Goal: Task Accomplishment & Management: Manage account settings

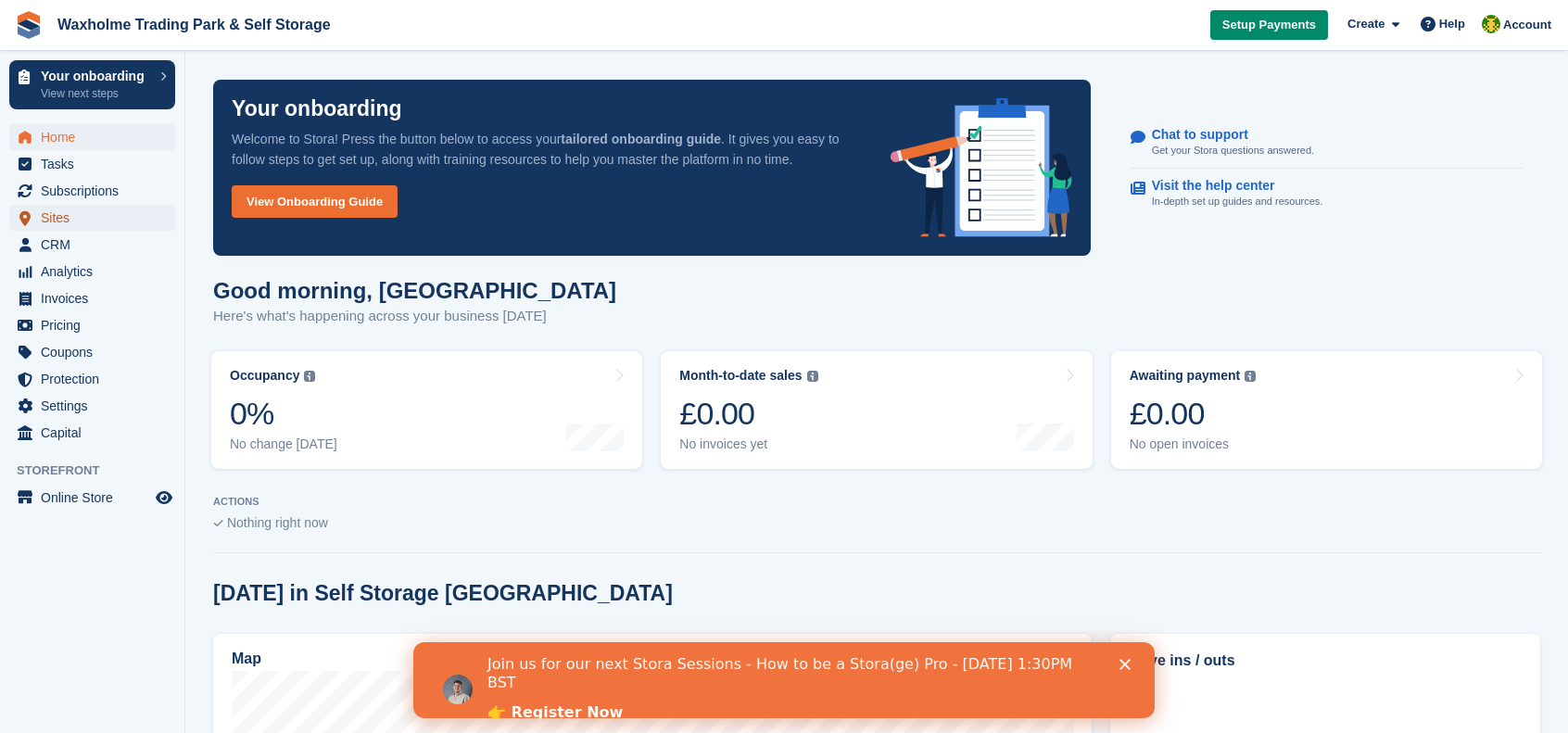
click at [61, 216] on span "Sites" at bounding box center [96, 218] width 111 height 26
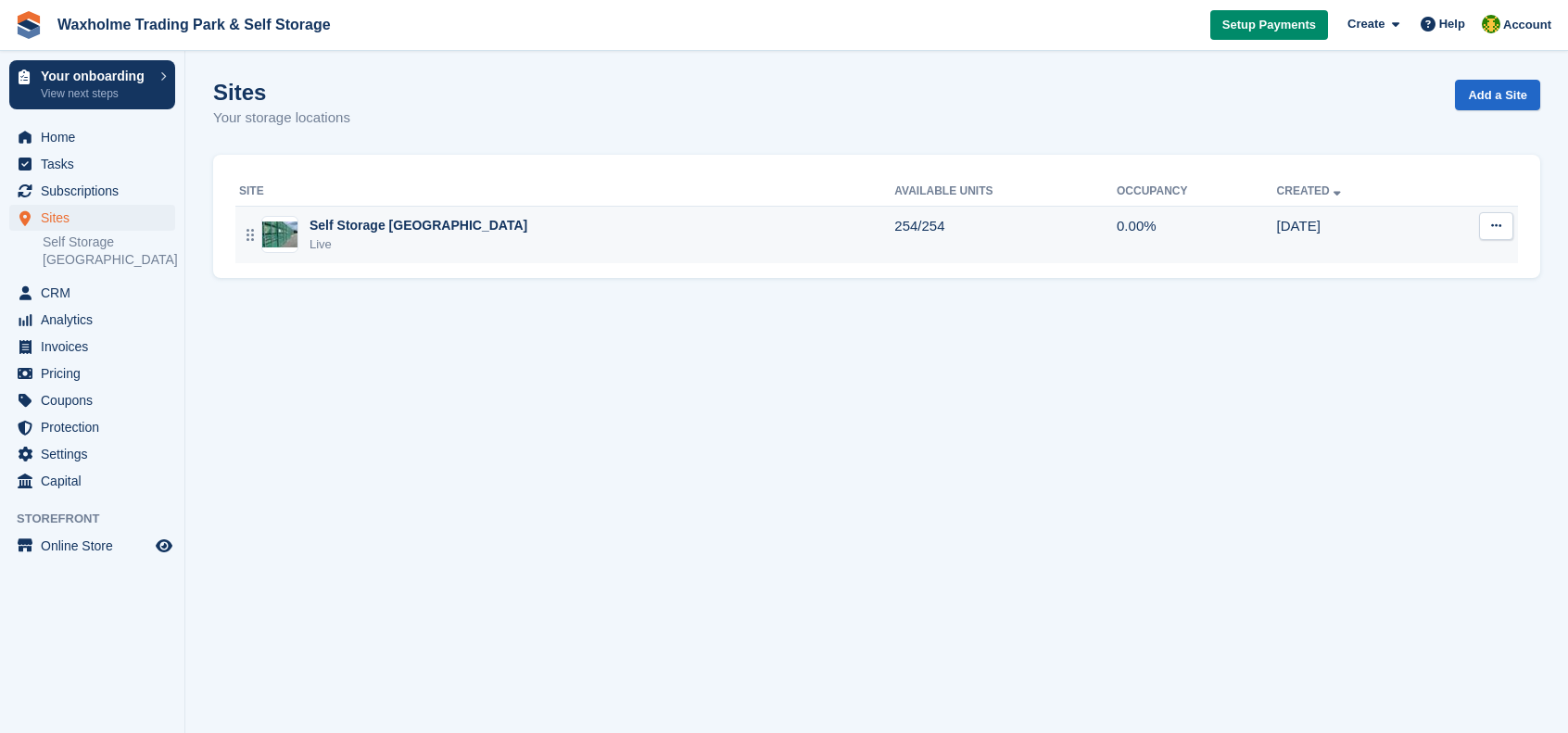
click at [698, 232] on div "Self Storage Hull & East Yorkshire Live" at bounding box center [567, 234] width 656 height 38
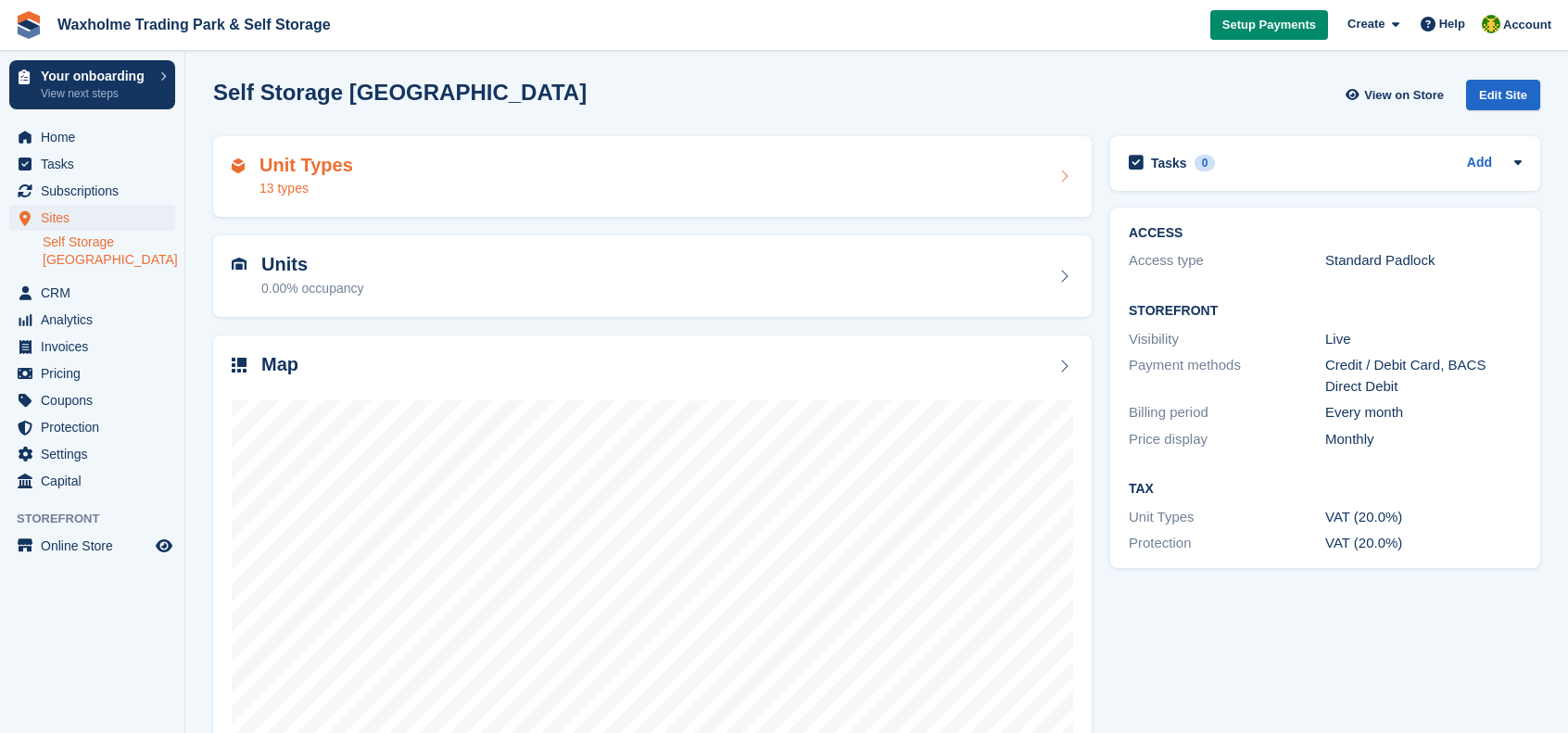
click at [791, 179] on div "Unit Types 13 types" at bounding box center [652, 177] width 841 height 45
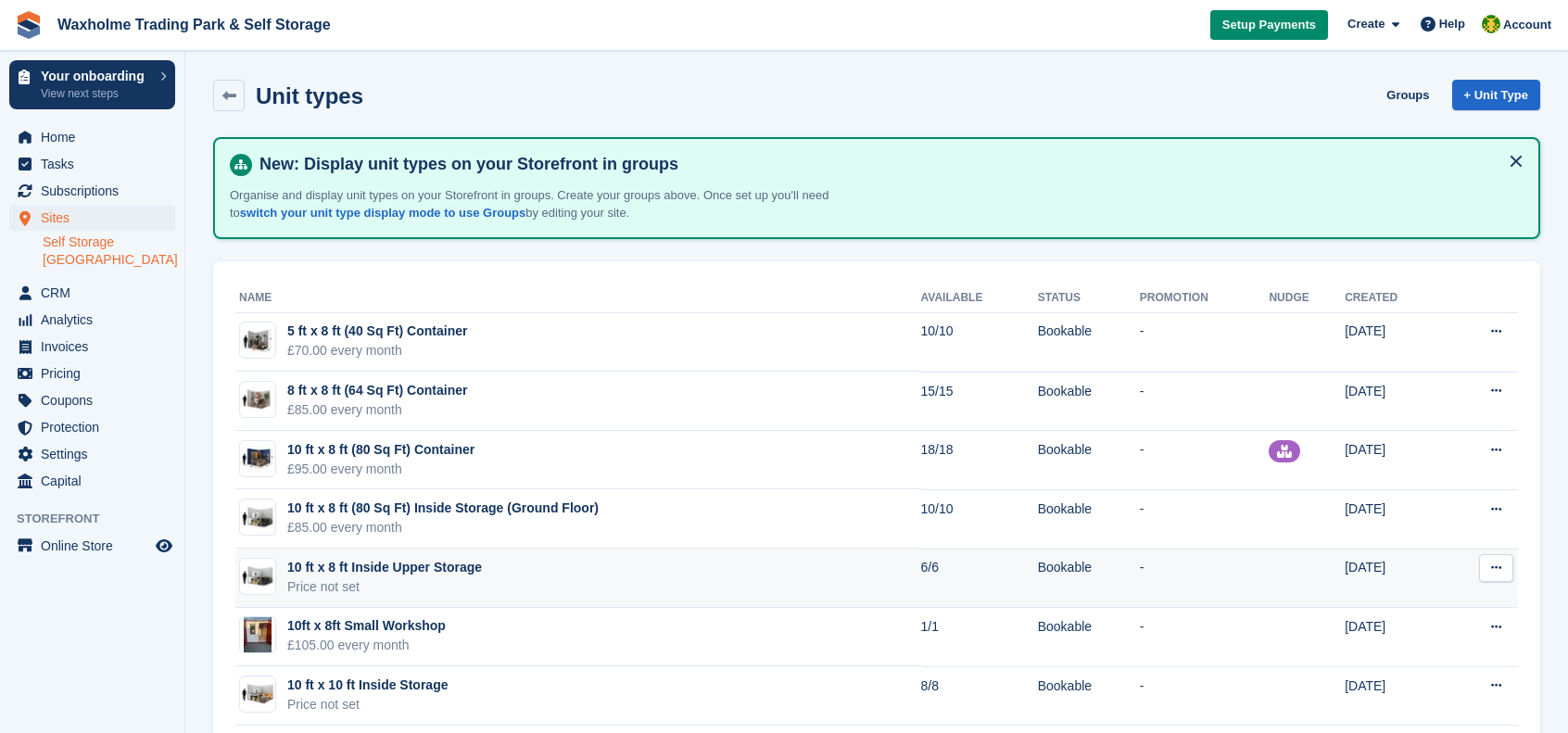
click at [1501, 570] on button at bounding box center [1495, 568] width 34 height 28
click at [1386, 601] on p "Edit unit type" at bounding box center [1424, 604] width 161 height 24
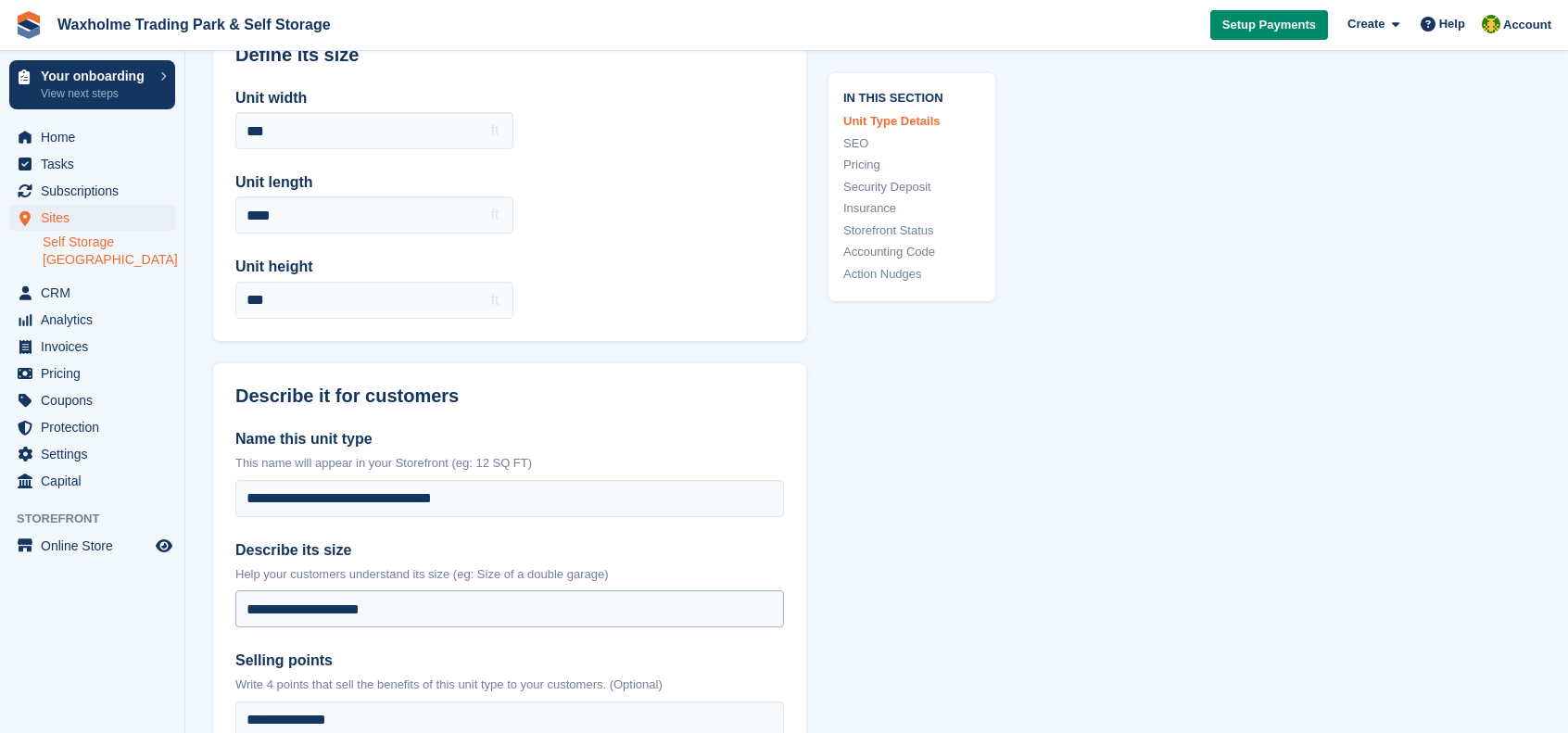
scroll to position [186, 0]
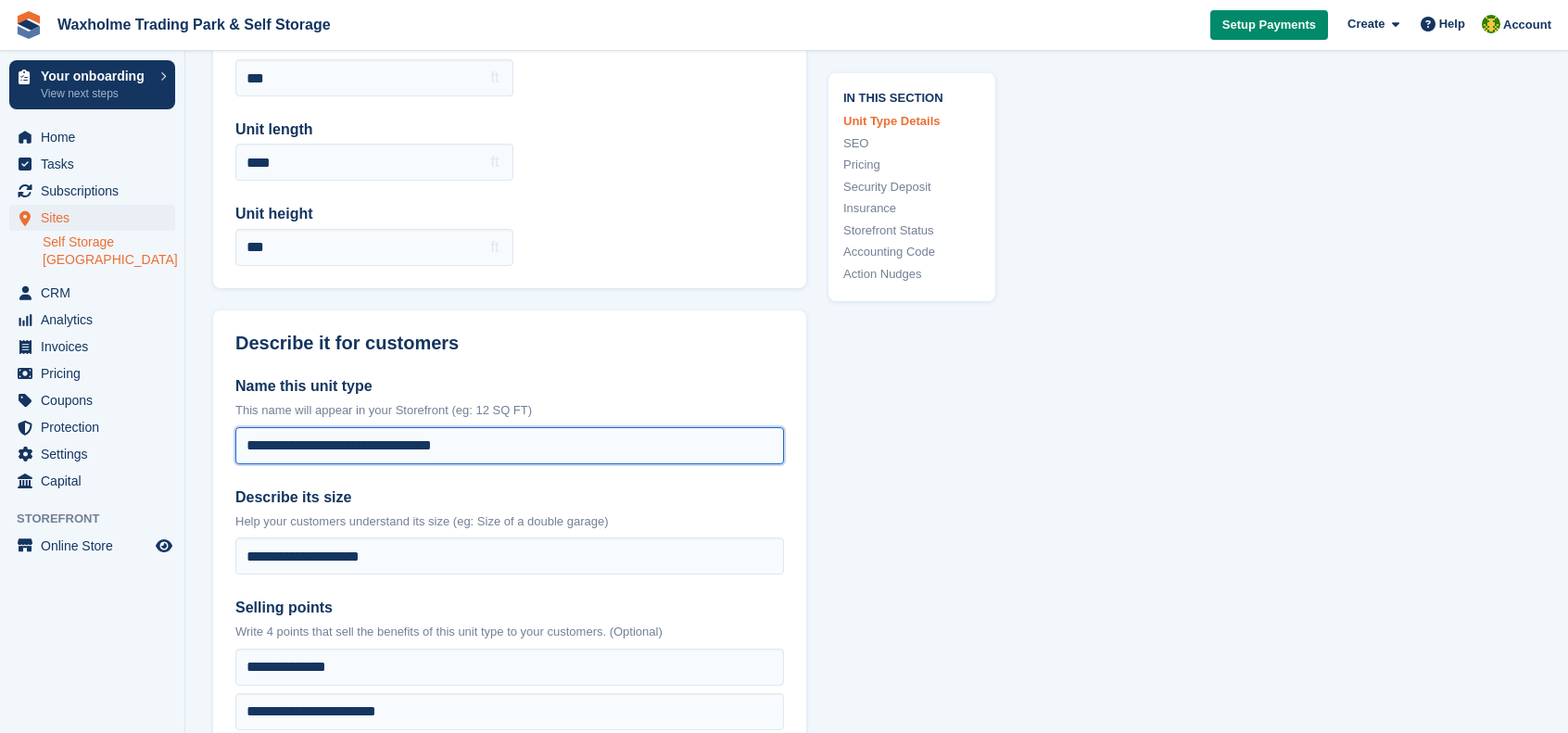
click at [314, 442] on input "**********" at bounding box center [510, 445] width 549 height 37
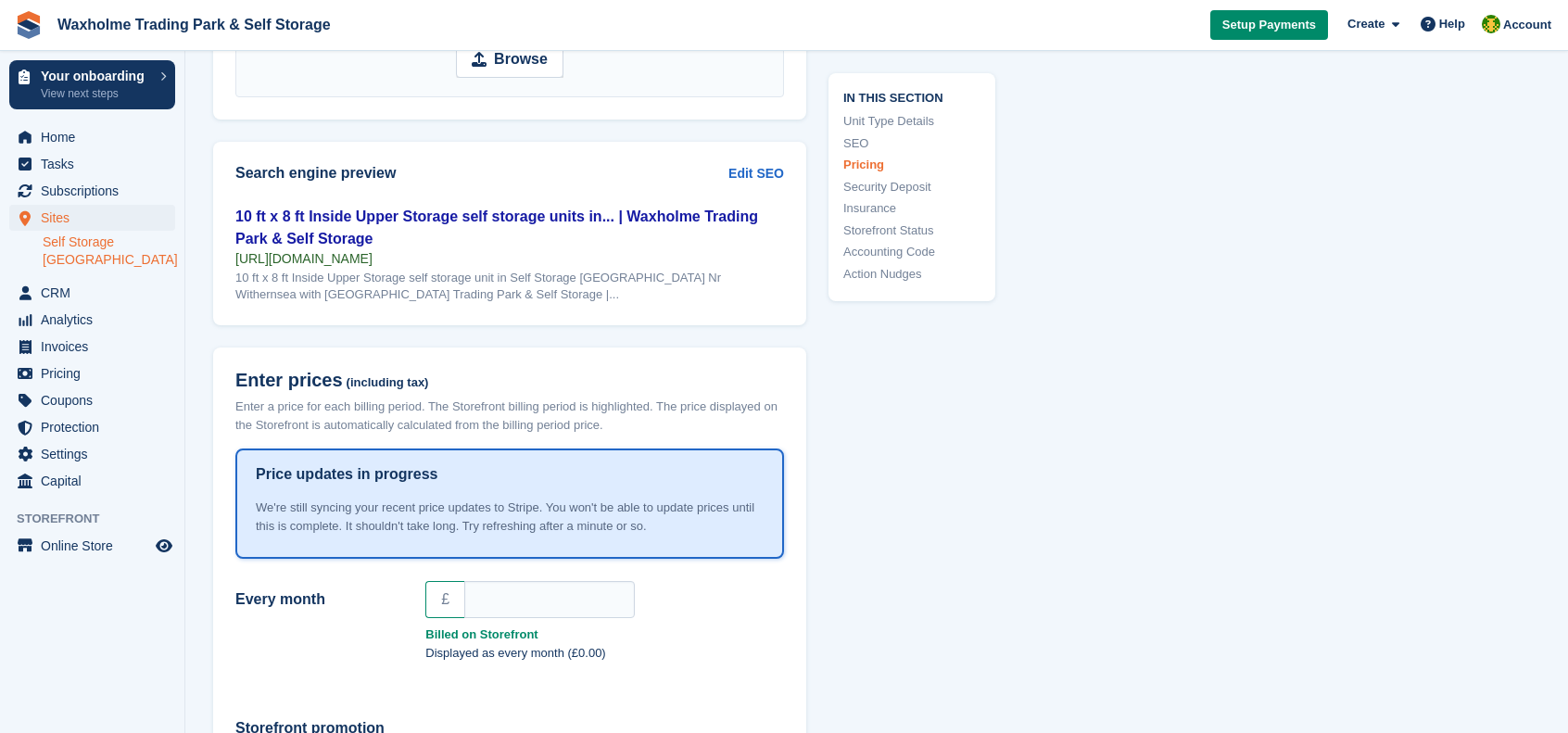
scroll to position [1575, 0]
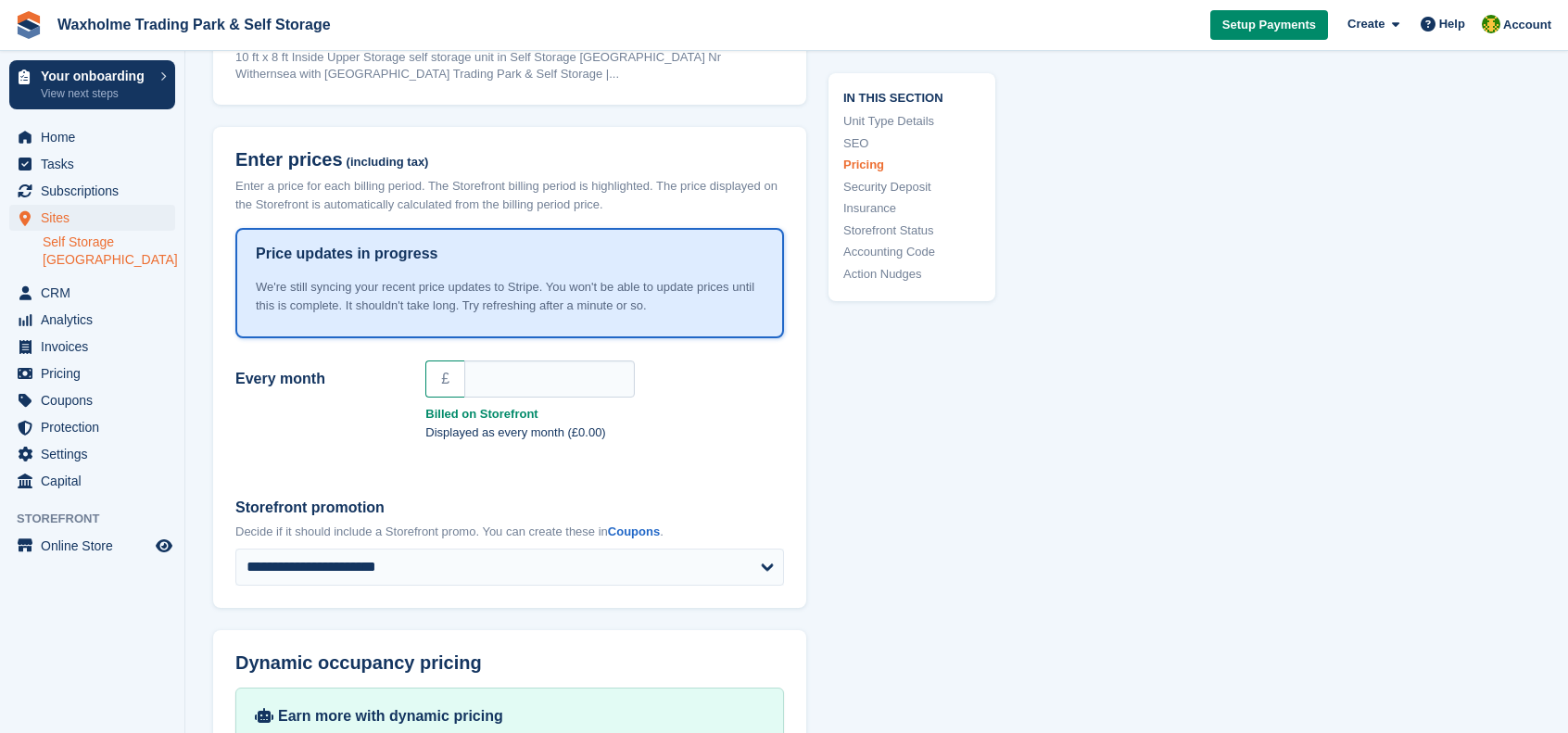
type input "**********"
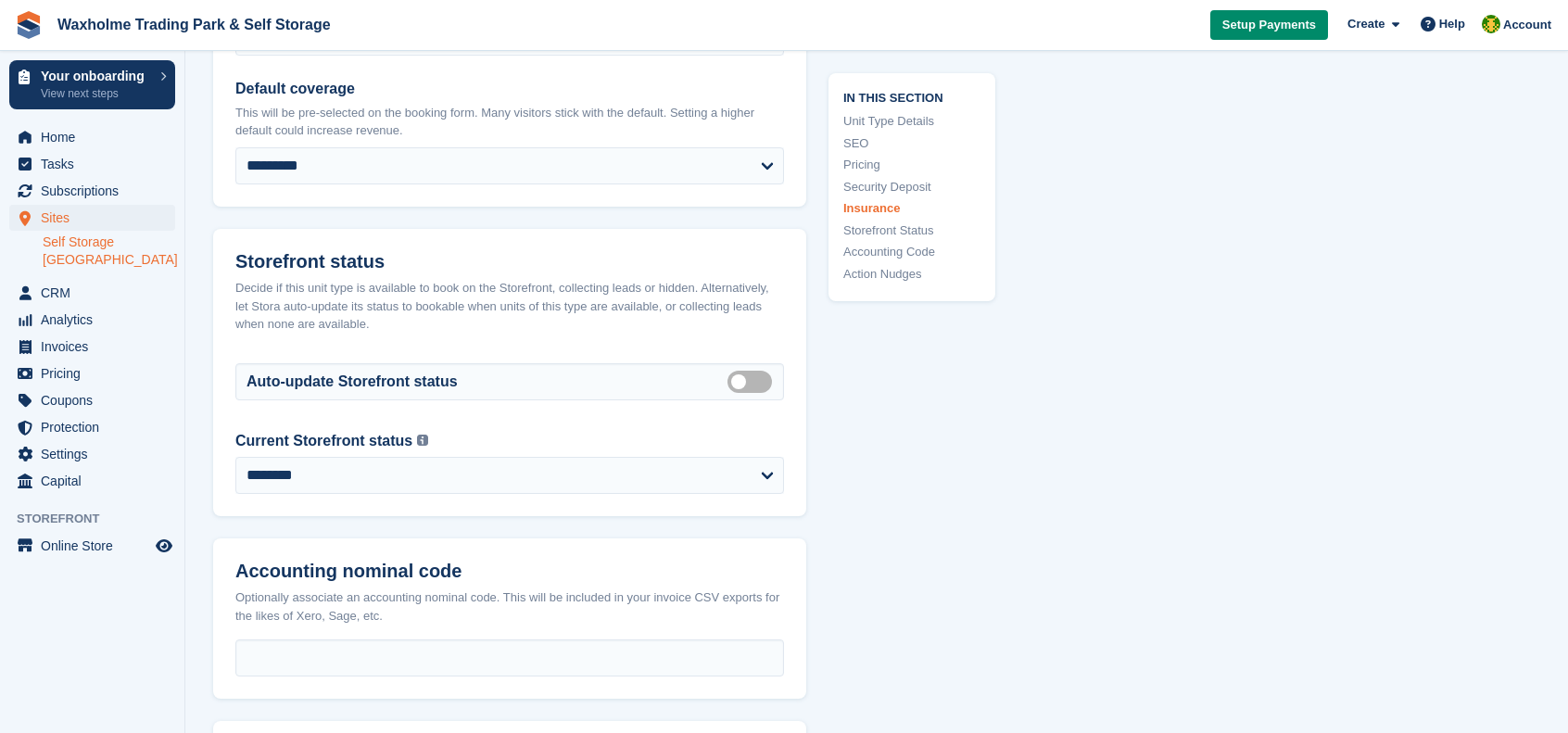
scroll to position [3334, 0]
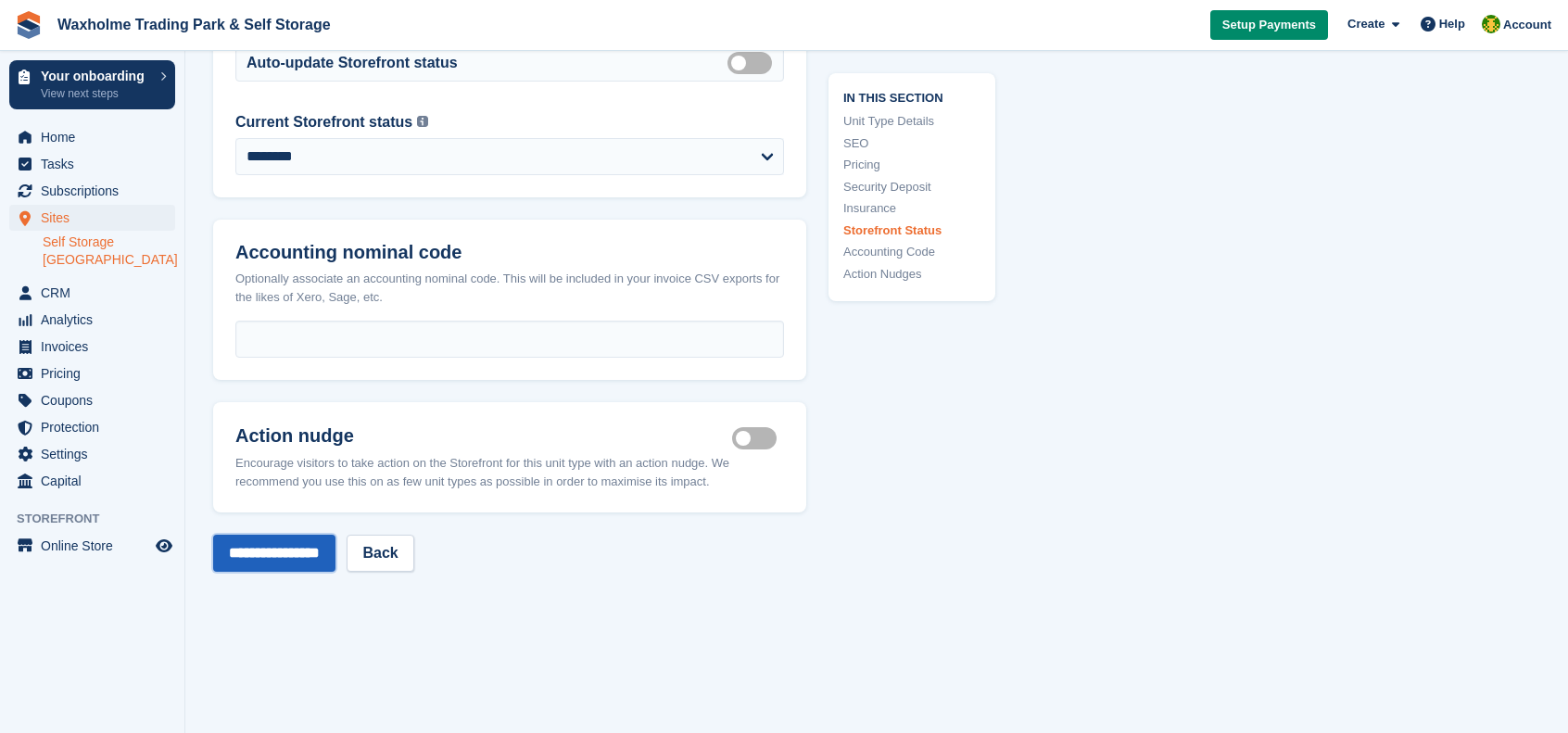
click at [279, 565] on input "**********" at bounding box center [274, 553] width 123 height 37
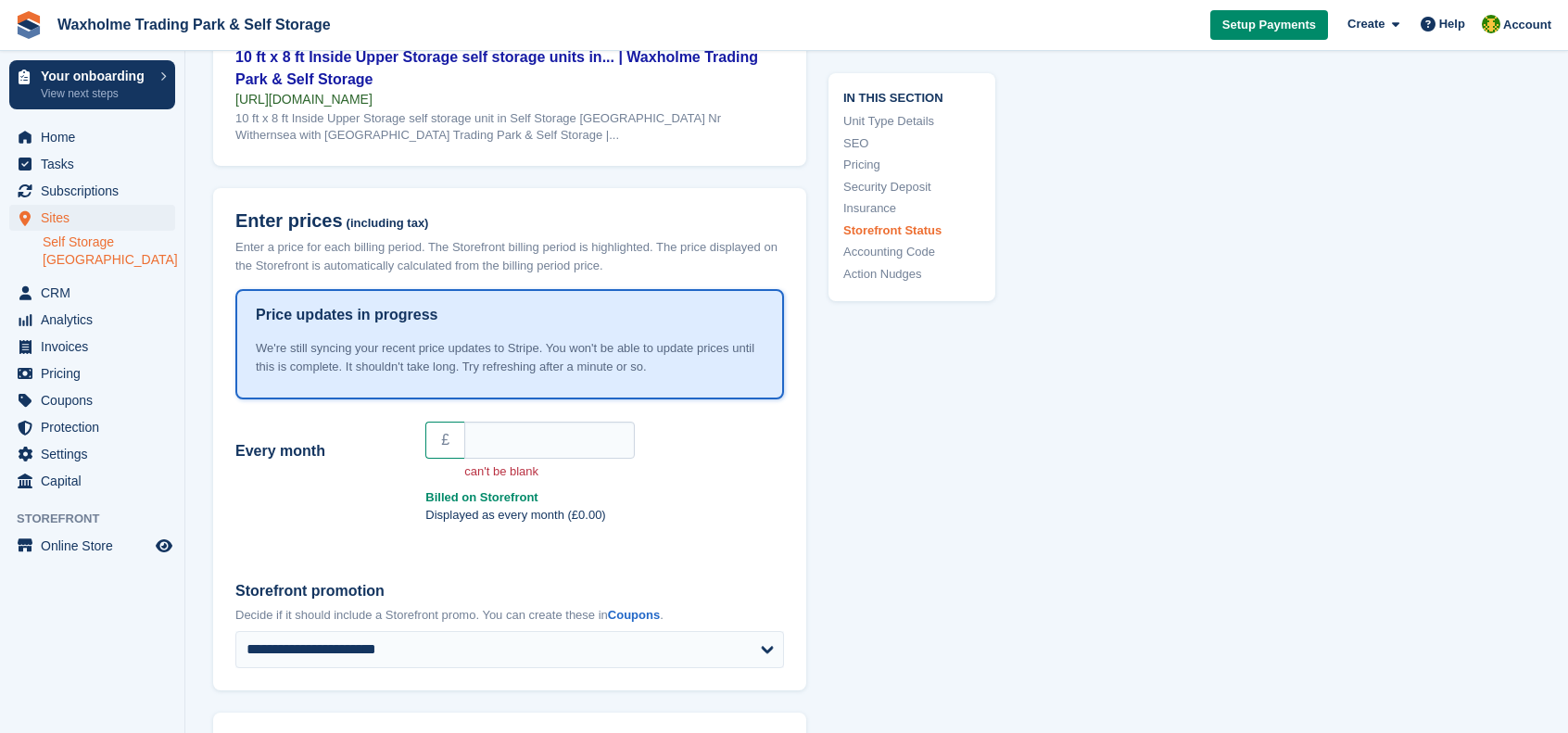
scroll to position [1760, 0]
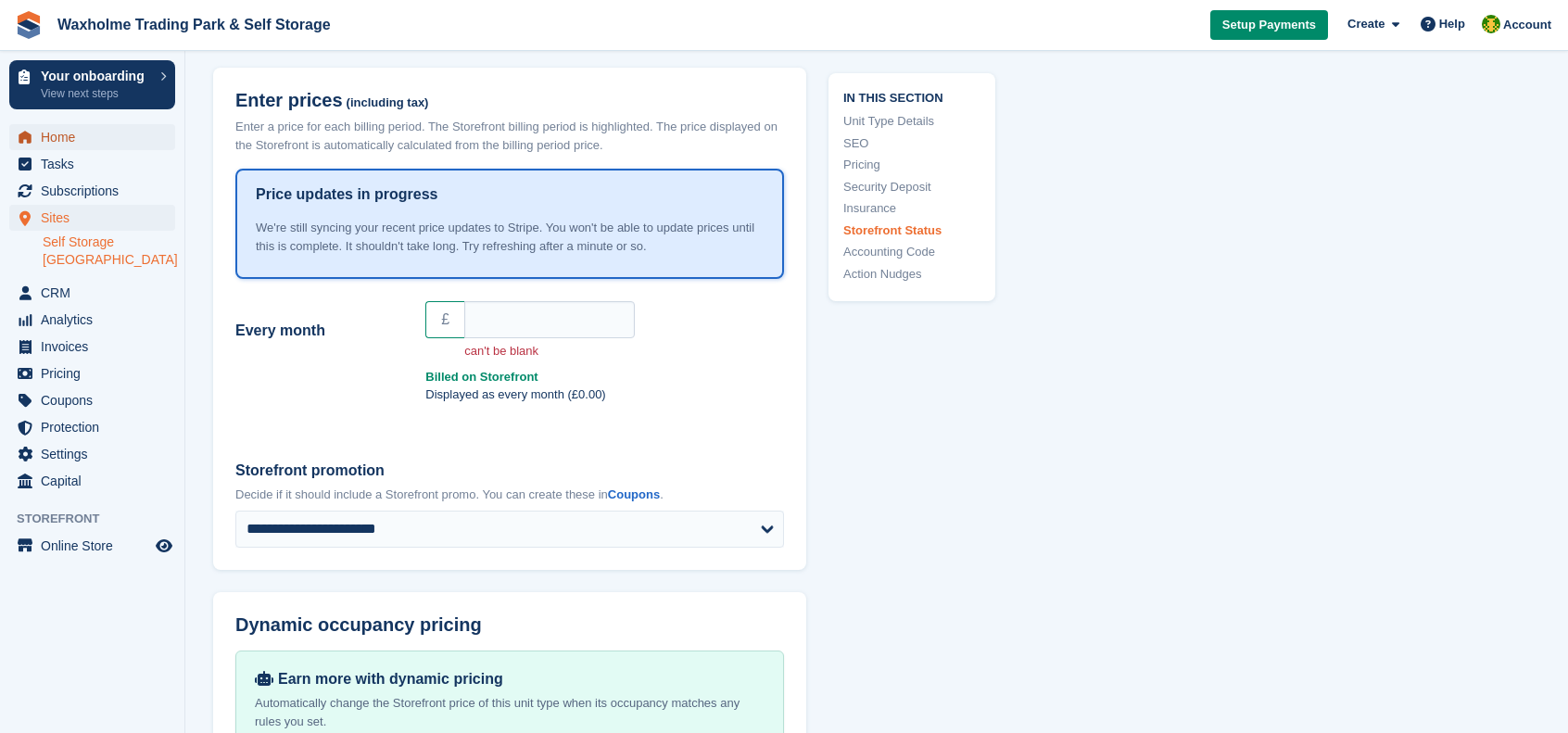
click at [65, 145] on span "Home" at bounding box center [96, 137] width 111 height 26
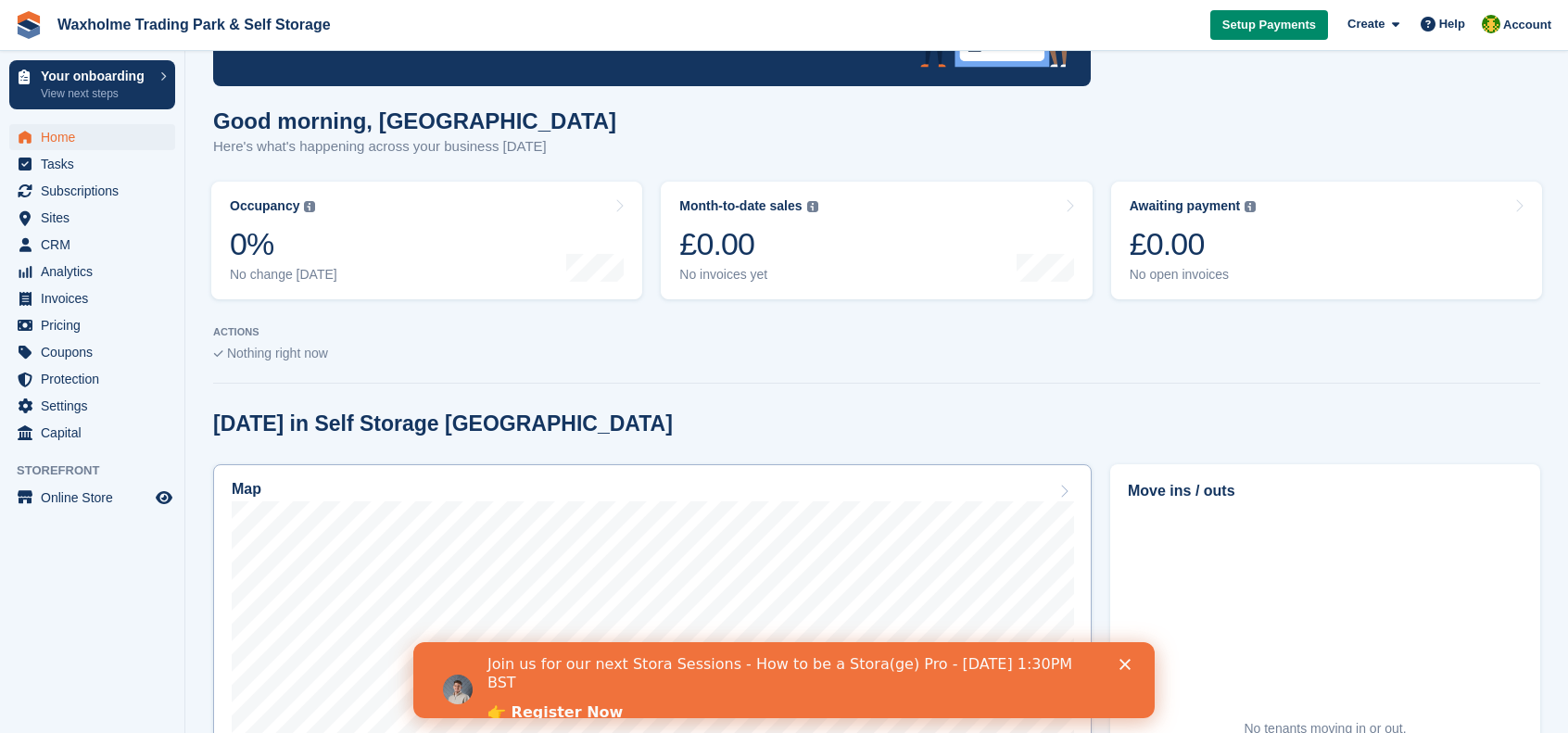
scroll to position [556, 0]
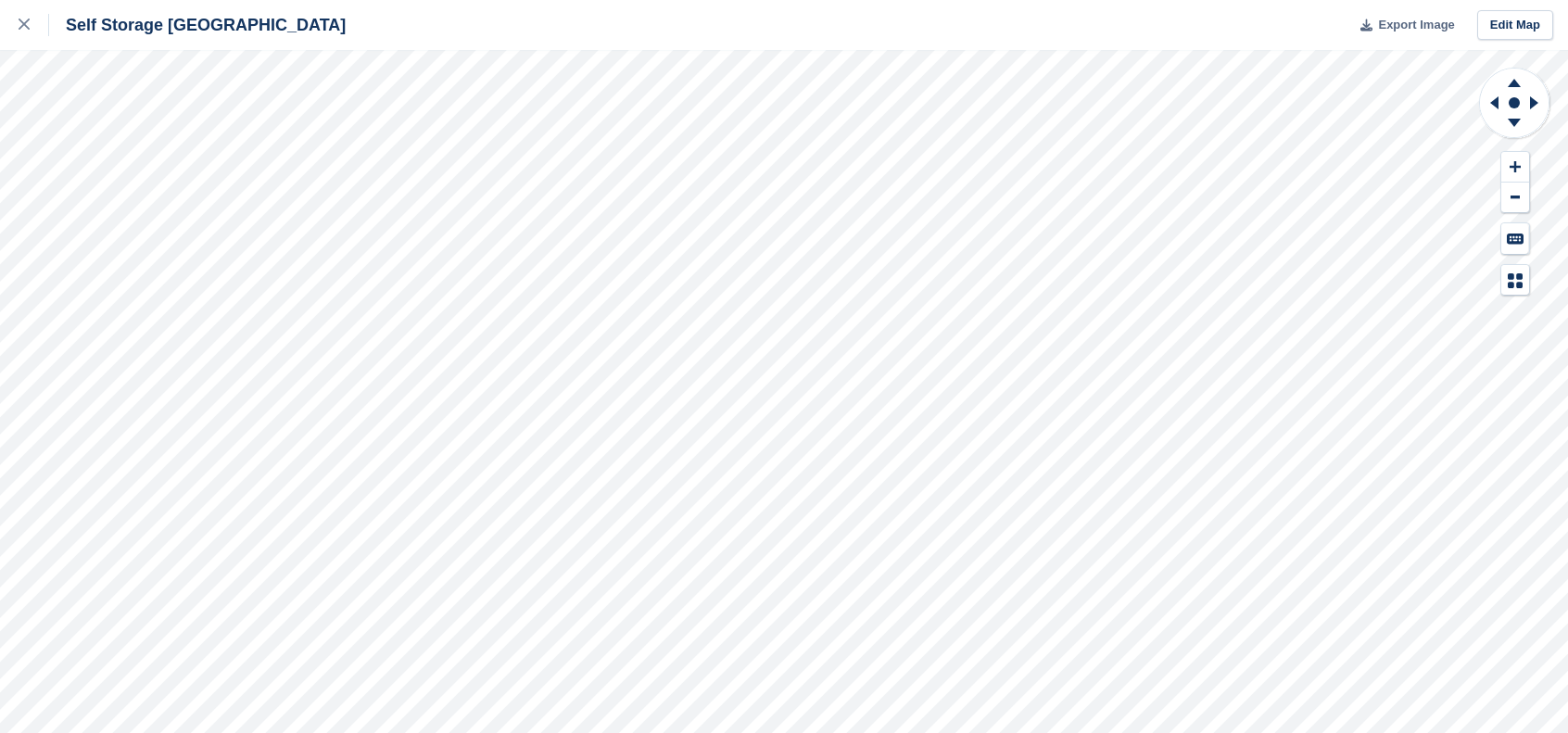
click at [1403, 20] on span "Export Image" at bounding box center [1416, 24] width 76 height 18
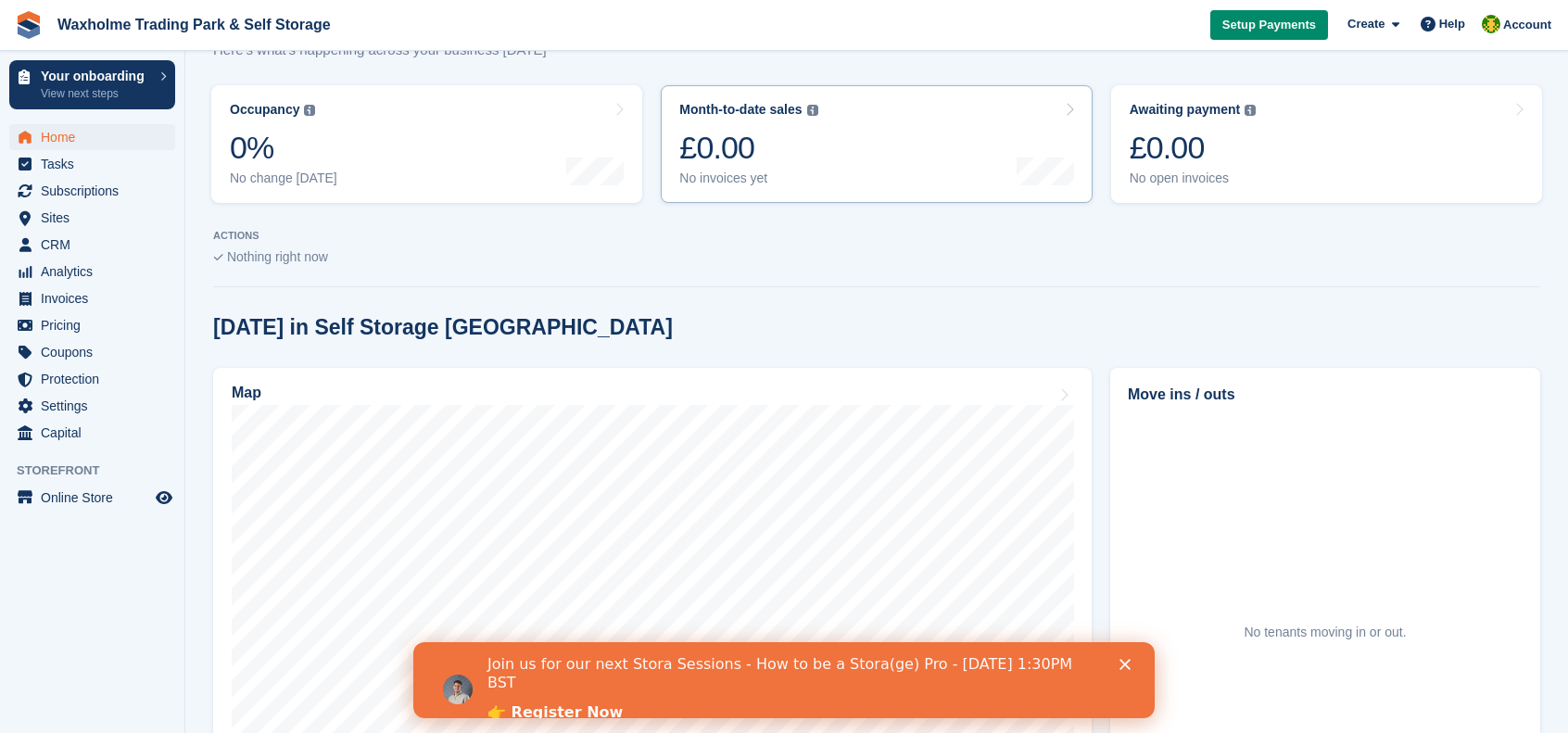
scroll to position [463, 0]
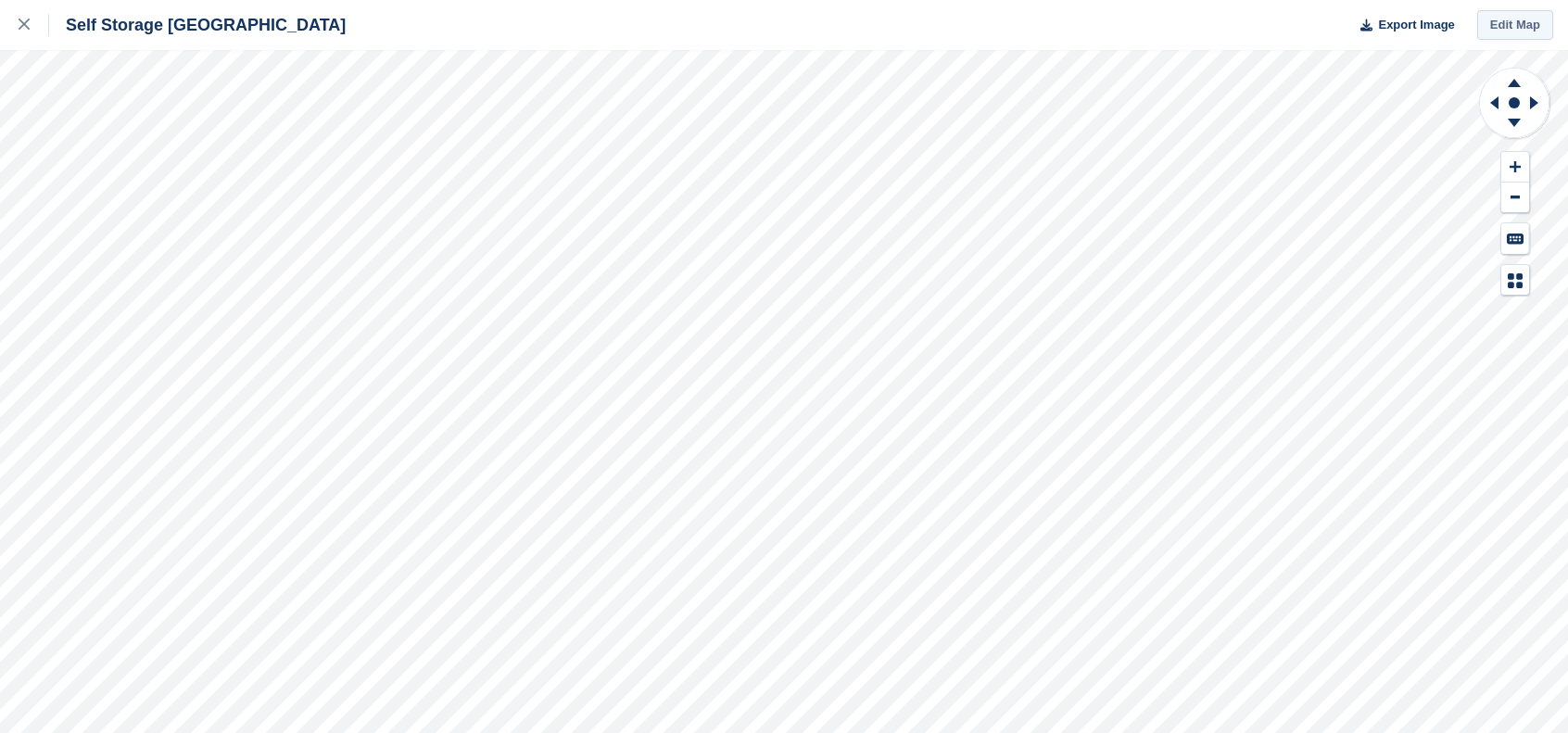
click at [1488, 24] on link "Edit Map" at bounding box center [1515, 24] width 76 height 30
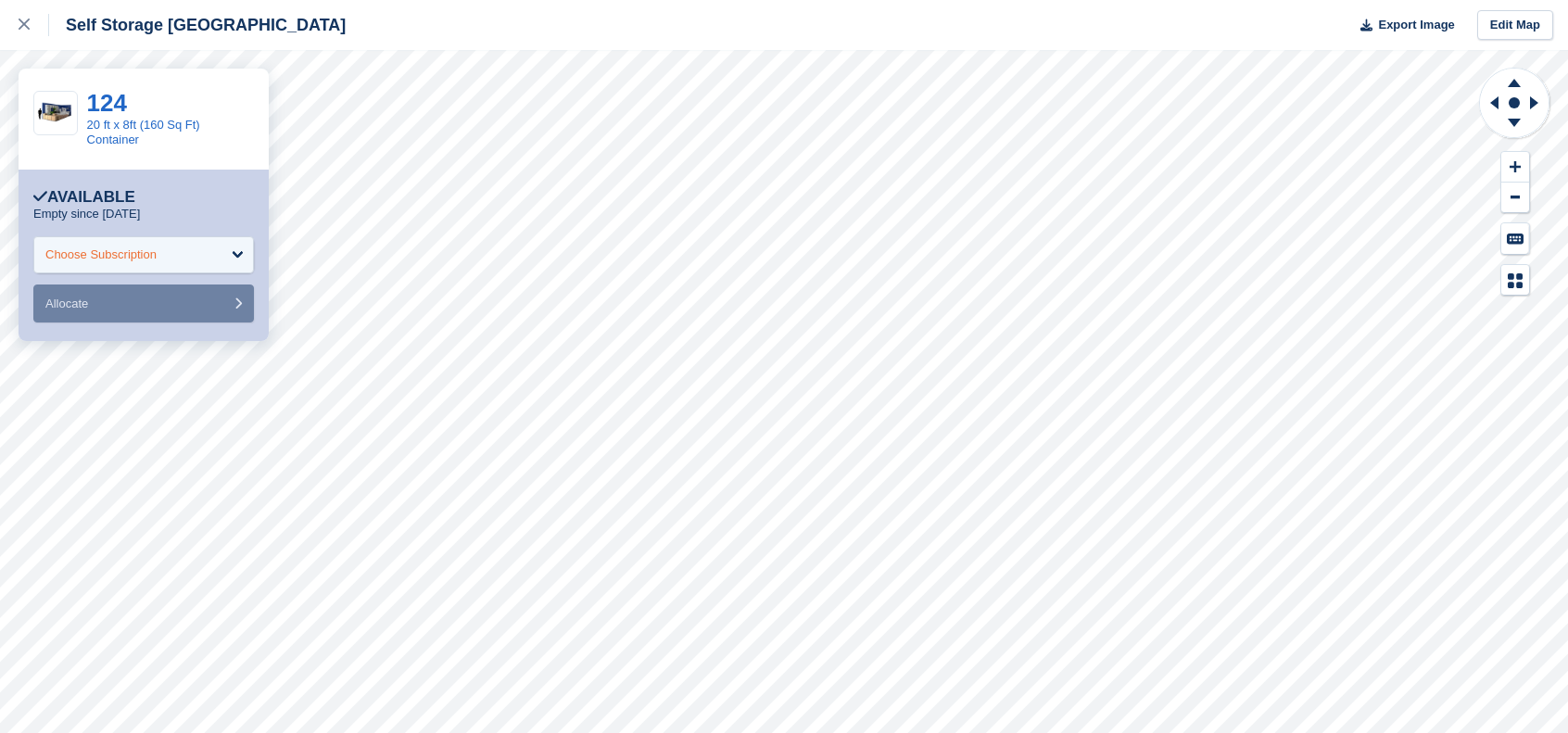
click at [186, 242] on div "Choose Subscription" at bounding box center [143, 255] width 221 height 37
drag, startPoint x: 186, startPoint y: 242, endPoint x: 205, endPoint y: 246, distance: 19.4
click at [195, 246] on div "Choose Subscription" at bounding box center [143, 255] width 221 height 37
